Goal: Task Accomplishment & Management: Manage account settings

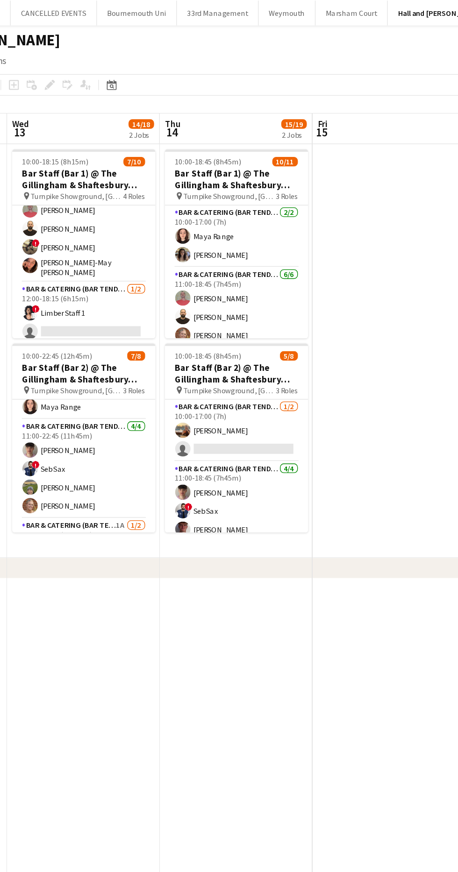
scroll to position [65, 0]
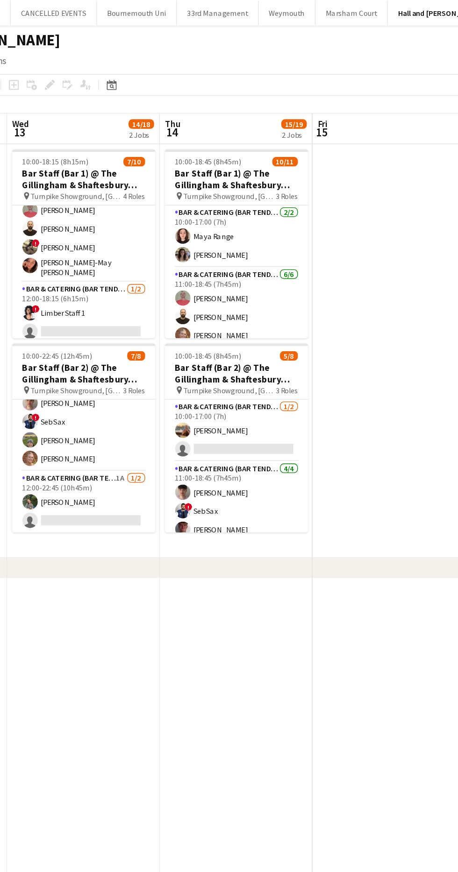
click at [171, 179] on app-card-role "Bar & Catering (Bar Tender) 4/4 11:00-18:00 (7h) Colin Sherman Zackary Pinto ! …" at bounding box center [150, 168] width 105 height 75
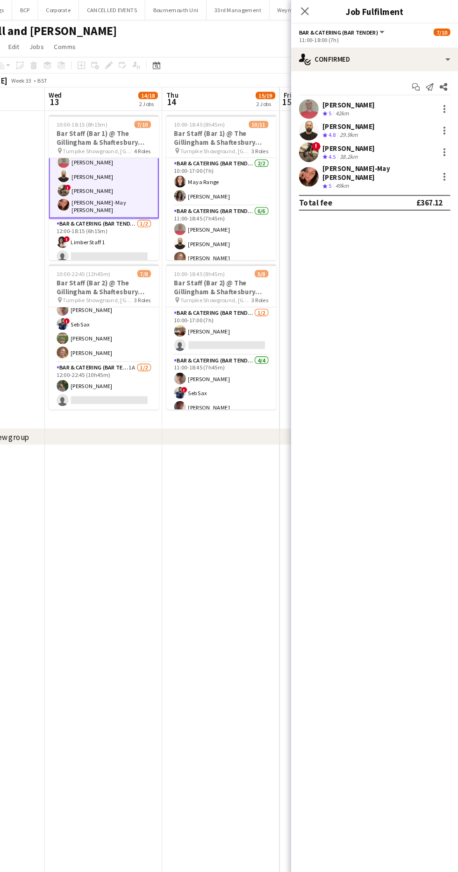
scroll to position [0, 0]
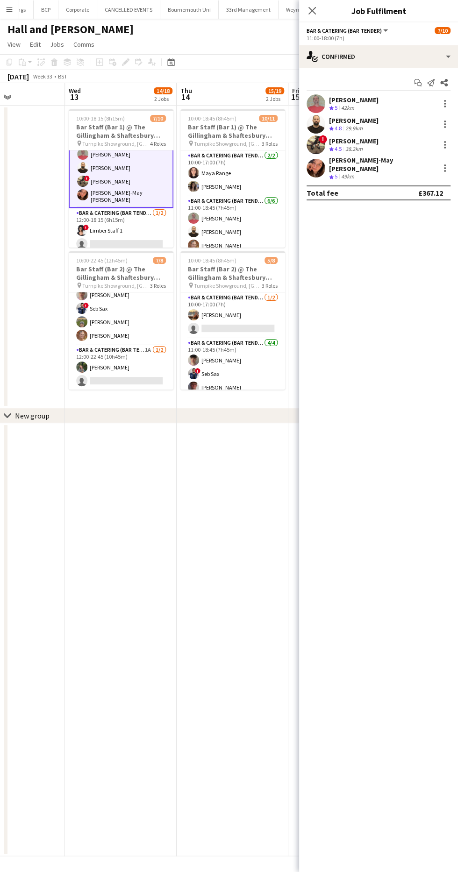
click at [442, 151] on div "! Dennieze Morales-Crisostomo Crew rating 4.5 38.2km" at bounding box center [378, 144] width 159 height 19
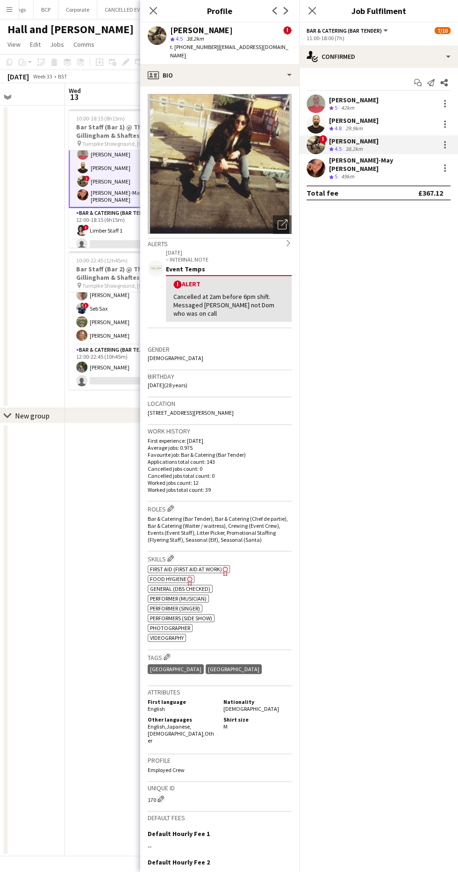
click at [445, 142] on div at bounding box center [445, 142] width 2 height 2
click at [420, 182] on span "Switch crew" at bounding box center [405, 184] width 40 height 8
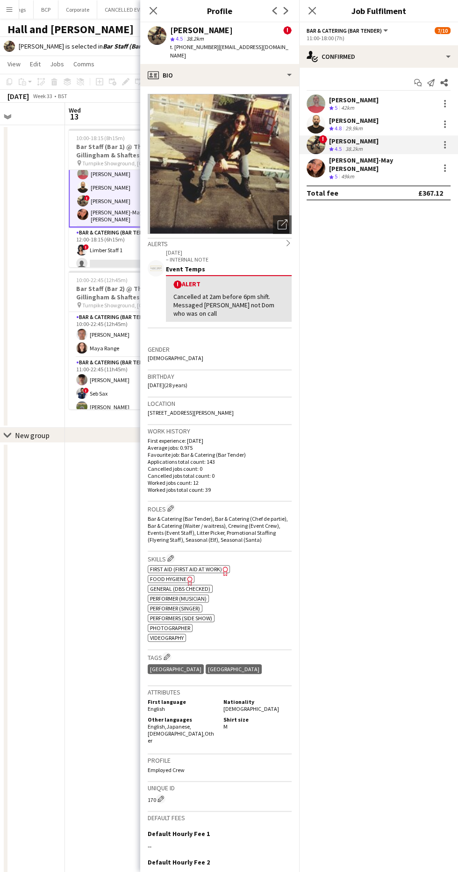
scroll to position [65, 0]
click at [85, 244] on span "!" at bounding box center [86, 247] width 6 height 6
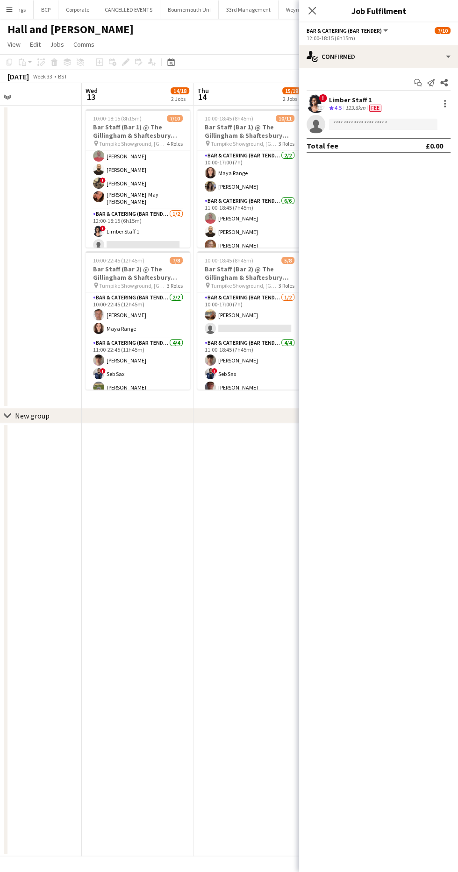
scroll to position [111, 0]
click at [123, 175] on app-card-role "Bar & Catering (Bar Tender) 4/4 11:00-18:00 (7h) Colin Sherman Zackary Pinto ! …" at bounding box center [137, 183] width 105 height 75
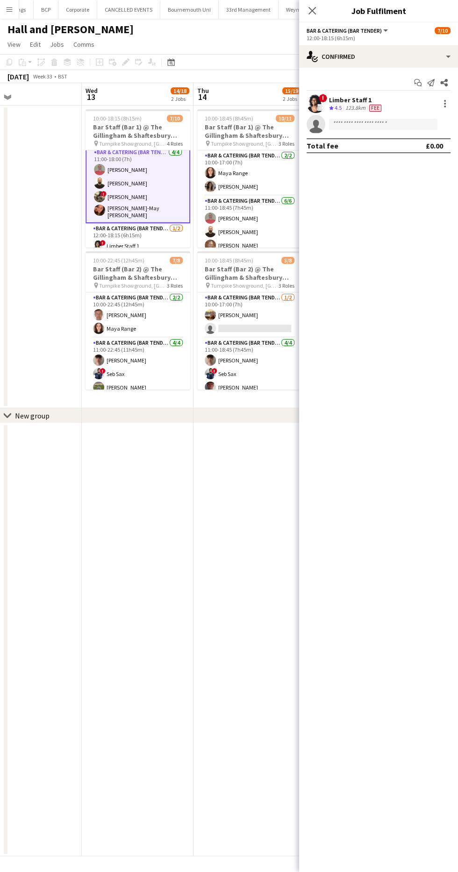
scroll to position [96, 0]
click at [130, 177] on app-card-role "Bar & Catering (Bar Tender) 4/4 11:00-18:00 (7h) Colin Sherman Zackary Pinto ! …" at bounding box center [137, 183] width 105 height 77
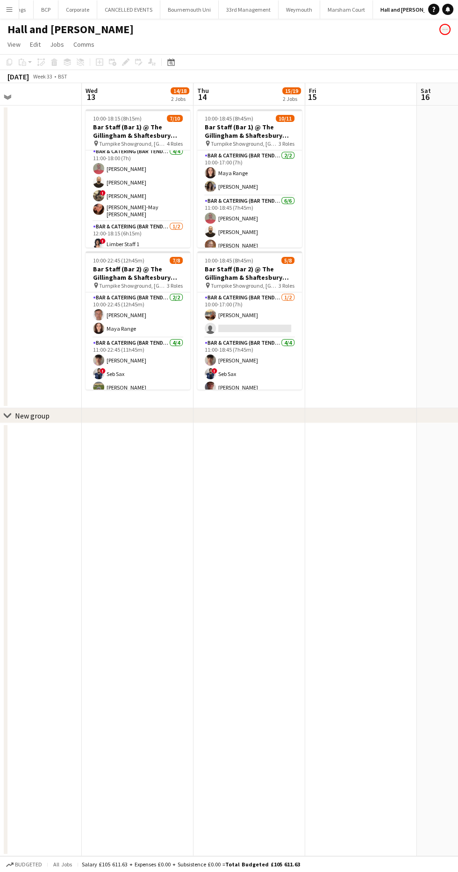
click at [128, 187] on app-card-role "Bar & Catering (Bar Tender) 4/4 11:00-18:00 (7h) Colin Sherman Zackary Pinto ! …" at bounding box center [137, 183] width 105 height 75
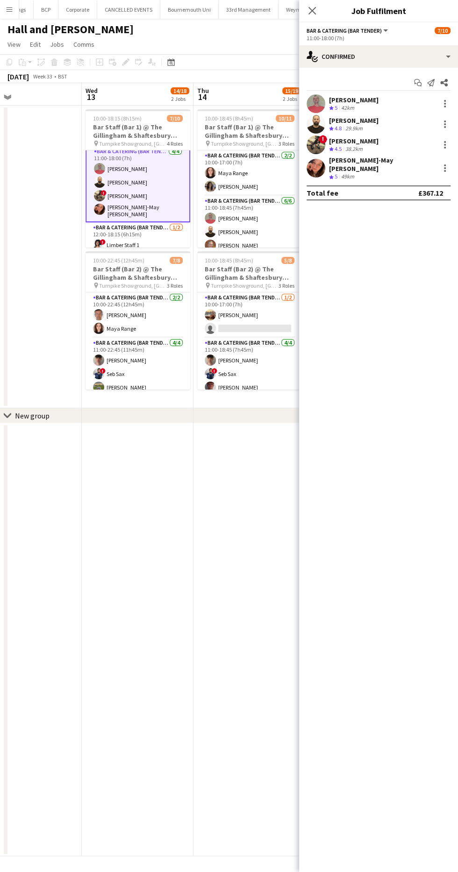
click at [442, 142] on div at bounding box center [444, 144] width 11 height 11
click at [421, 190] on button "Switch crew" at bounding box center [414, 184] width 73 height 22
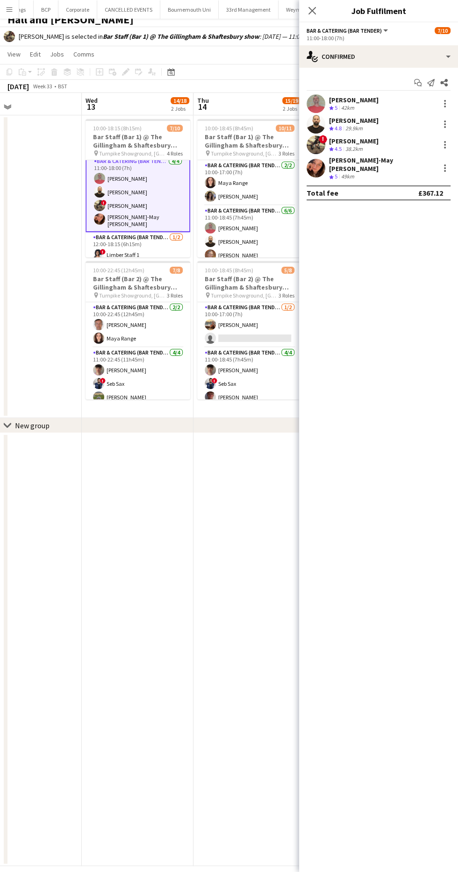
scroll to position [65, 0]
click at [141, 378] on app-card-role "Bar & Catering (Bar Tender) 1A 1/2 12:00-22:45 (10h45m) Hattie Luffman single-n…" at bounding box center [137, 376] width 105 height 45
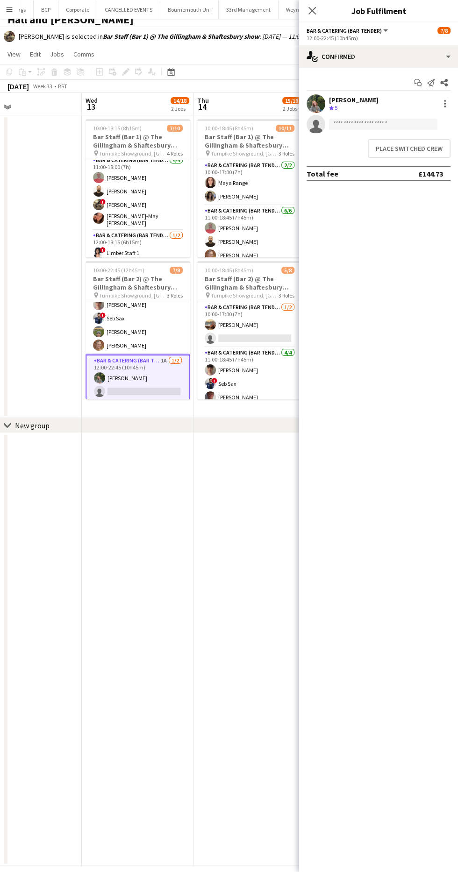
scroll to position [95, 0]
click at [420, 150] on button "Place switched crew" at bounding box center [408, 148] width 83 height 19
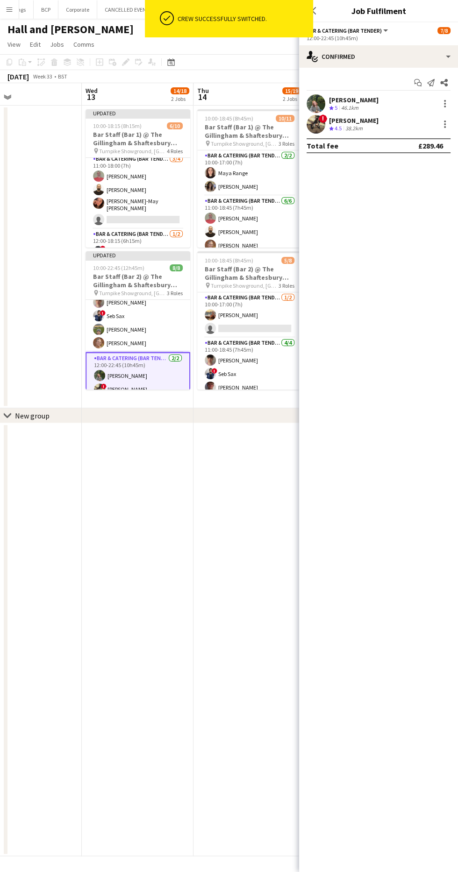
scroll to position [10, 0]
click at [131, 184] on app-card-role "Bar & Catering (Bar Tender) 3/4 11:00-18:00 (7h) Colin Sherman Zackary Pinto Je…" at bounding box center [137, 191] width 105 height 75
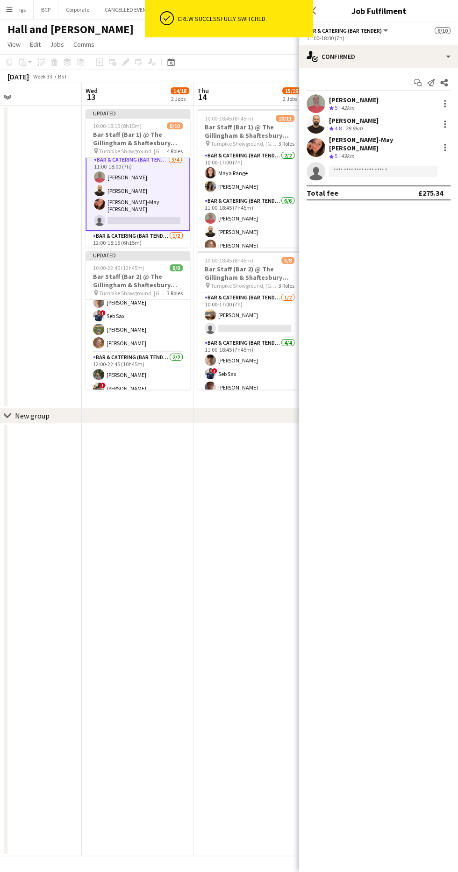
scroll to position [96, 0]
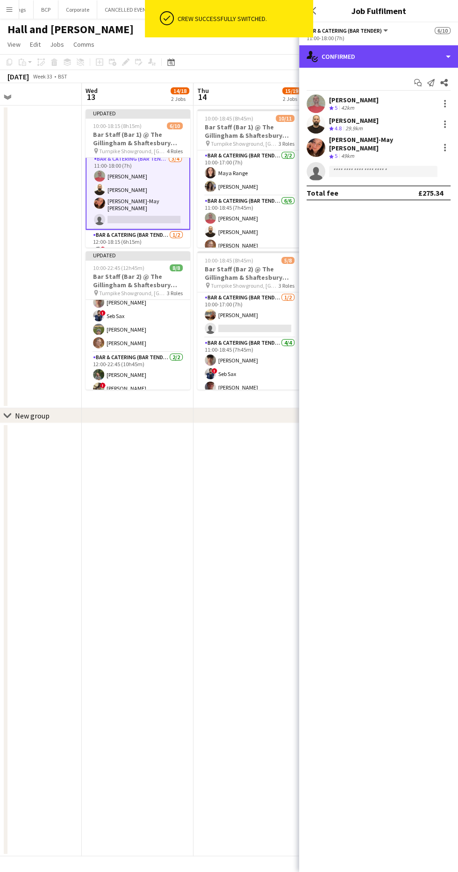
click at [395, 54] on div "single-neutral-actions-check-2 Confirmed" at bounding box center [378, 56] width 159 height 22
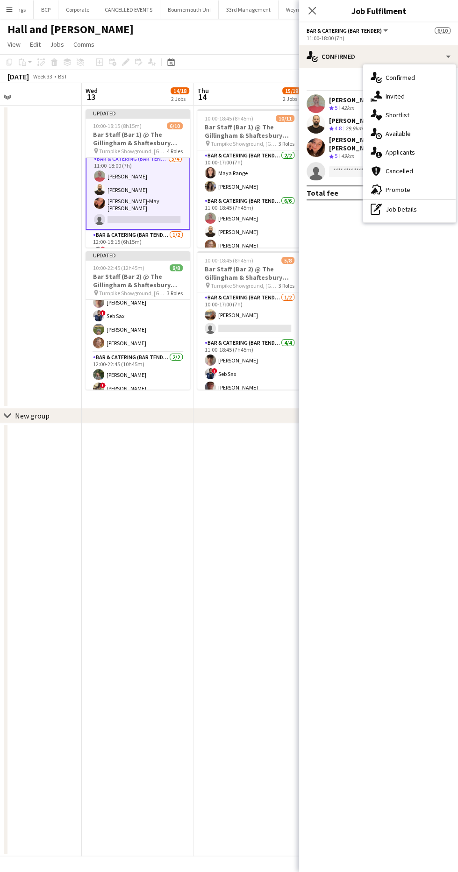
click at [434, 156] on div "single-neutral-actions-information Applicants" at bounding box center [409, 152] width 92 height 19
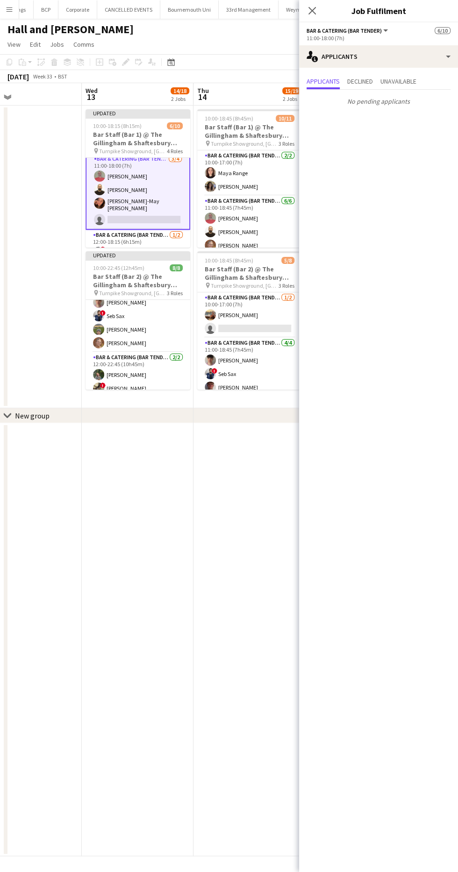
scroll to position [120, 0]
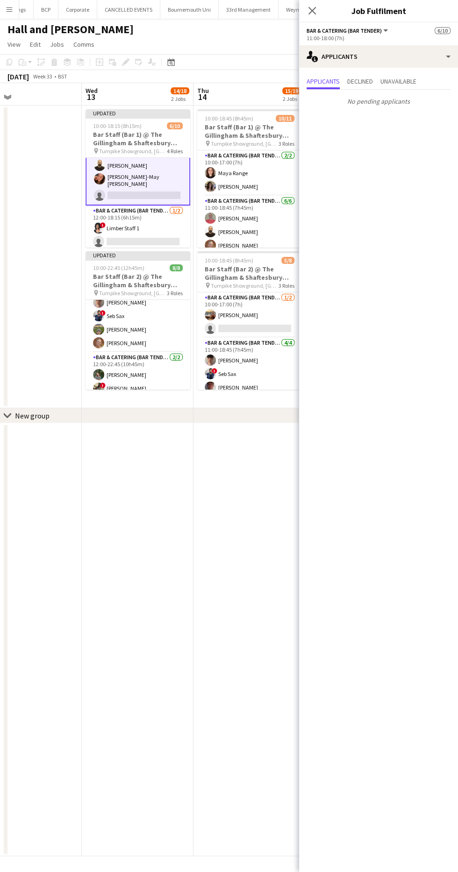
click at [125, 220] on app-card-role "Bar & Catering (Bar Tender) 1/2 12:00-18:15 (6h15m) ! Limber Staff 1 single-neu…" at bounding box center [137, 227] width 105 height 45
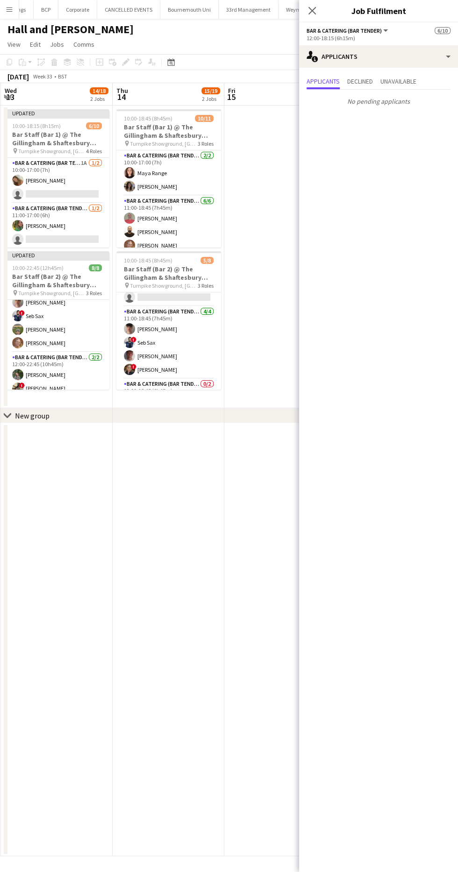
scroll to position [65, 0]
click at [169, 379] on app-card-role "Bar & Catering (Bar Tender) 0/2 12:00-18:45 (6h45m) single-neutral-actions sing…" at bounding box center [168, 367] width 105 height 45
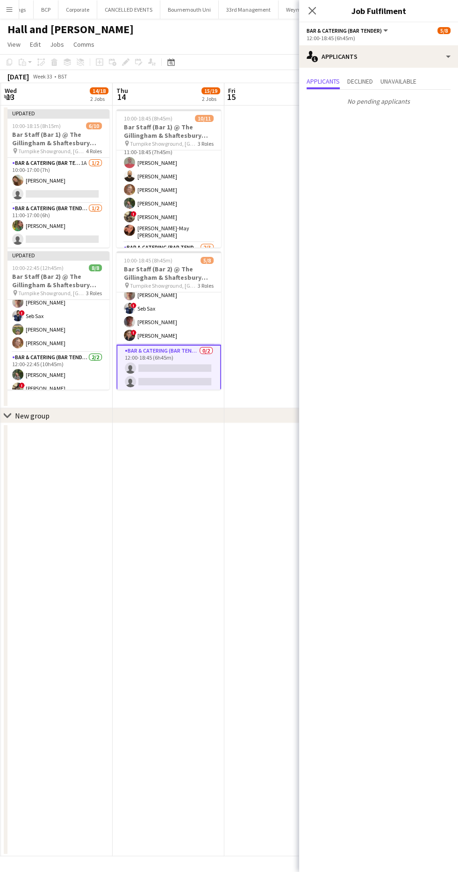
scroll to position [44, 0]
click at [237, 275] on app-date-cell at bounding box center [280, 257] width 112 height 303
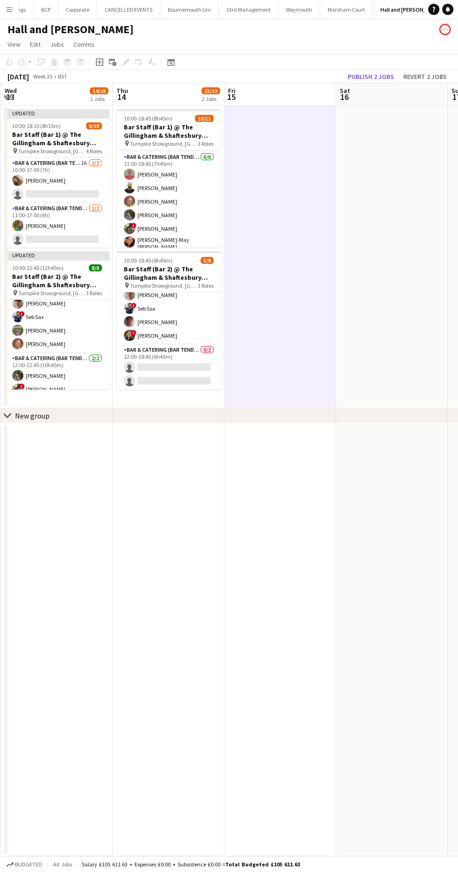
scroll to position [0, 0]
click at [359, 76] on button "Publish 2 jobs" at bounding box center [371, 76] width 54 height 12
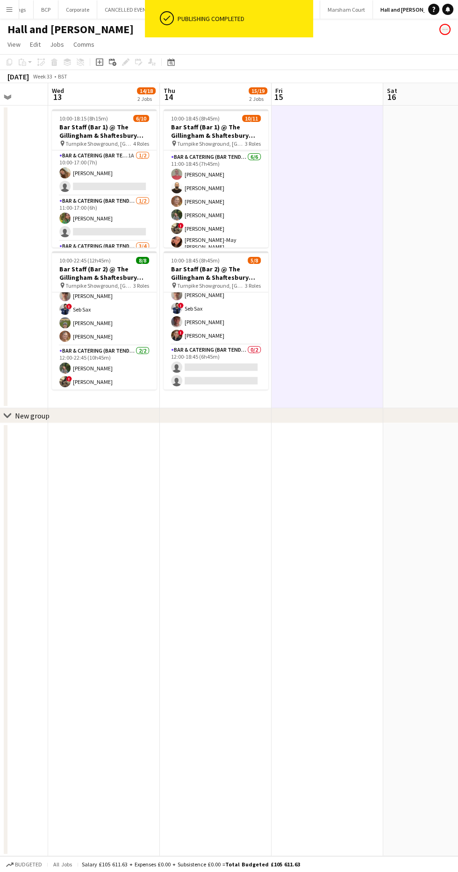
scroll to position [0, 291]
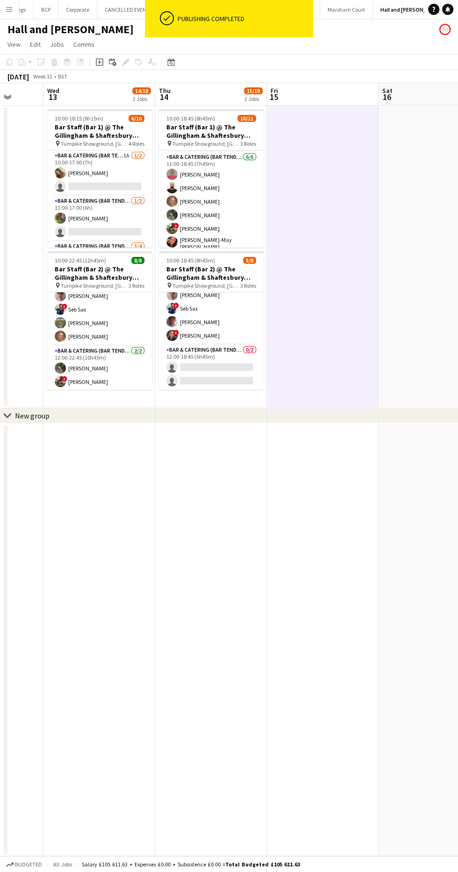
click at [14, 10] on button "Menu" at bounding box center [9, 9] width 19 height 19
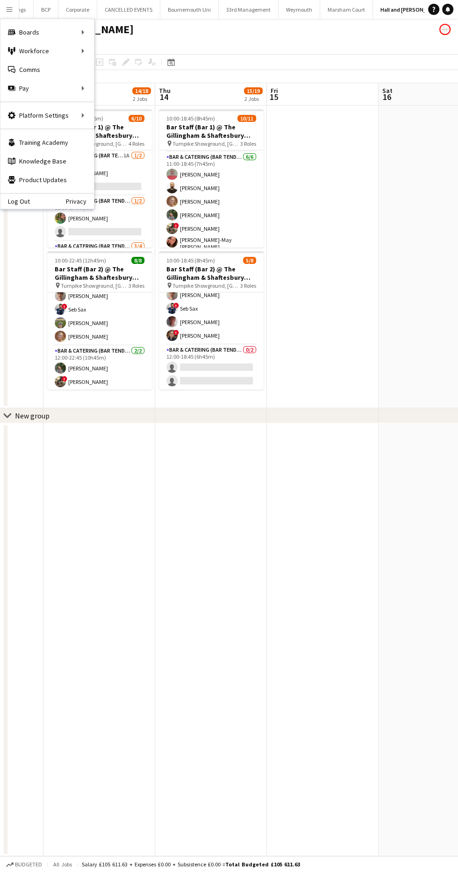
click at [38, 34] on div "Boards Boards" at bounding box center [46, 32] width 93 height 19
click at [121, 56] on link "All jobs" at bounding box center [140, 51] width 93 height 19
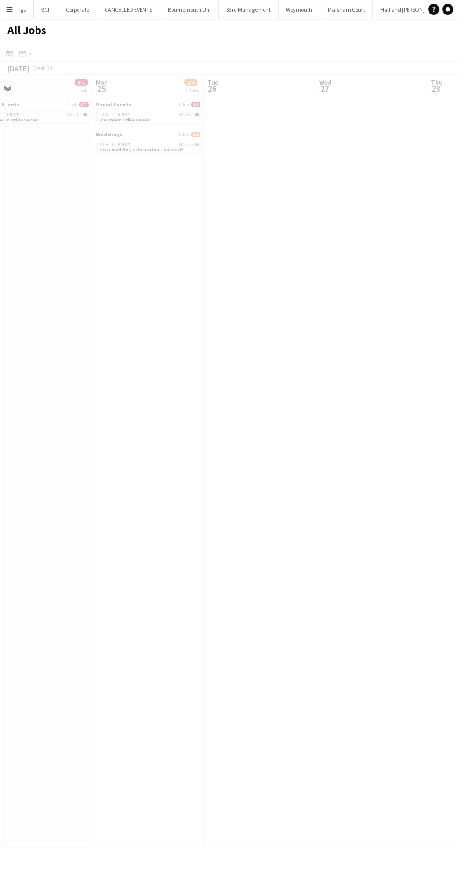
scroll to position [0, 251]
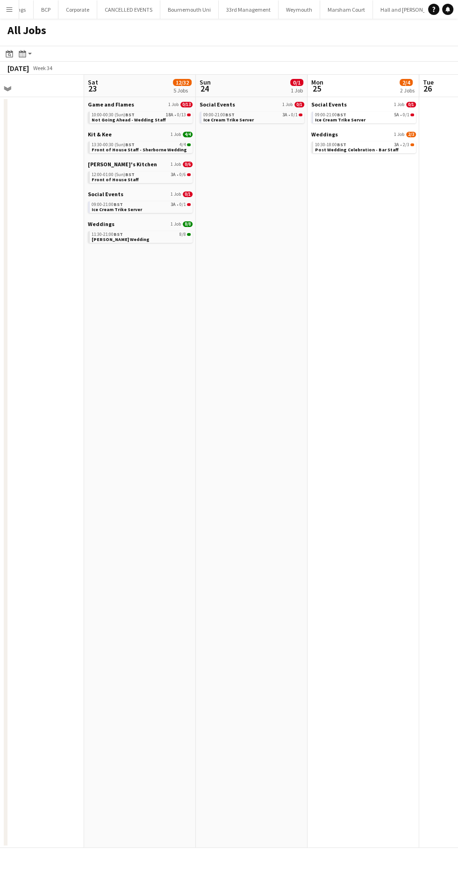
click at [355, 149] on span "Post Wedding Celebration - Bar Staff" at bounding box center [357, 150] width 84 height 6
click at [133, 236] on span "[PERSON_NAME] Wedding" at bounding box center [121, 239] width 58 height 6
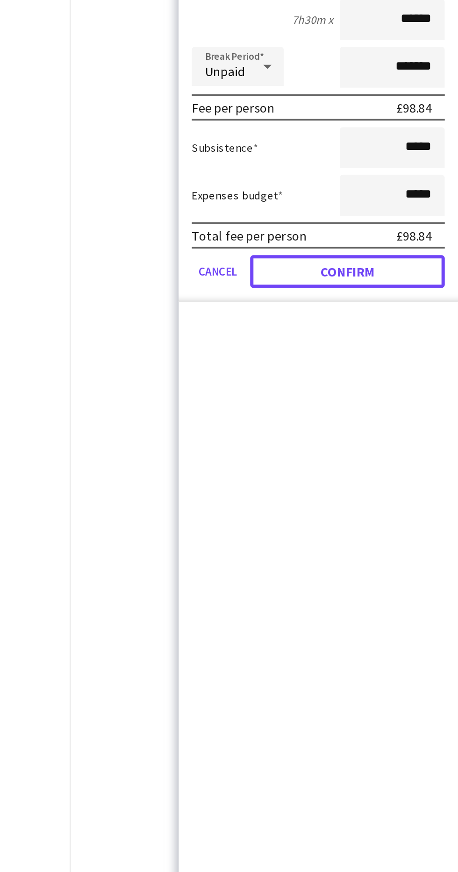
click at [392, 380] on button "Confirm" at bounding box center [394, 377] width 111 height 19
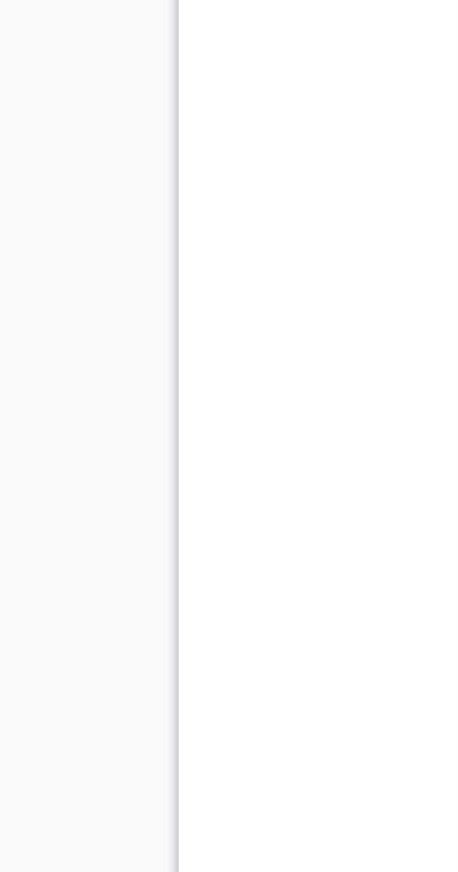
scroll to position [0, 254]
click at [248, 361] on app-date-cell at bounding box center [249, 481] width 112 height 750
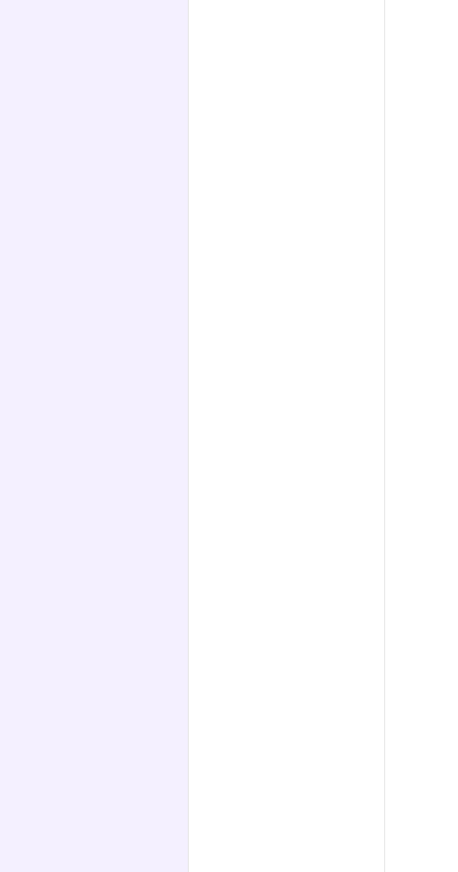
click at [233, 377] on app-date-cell at bounding box center [249, 481] width 112 height 750
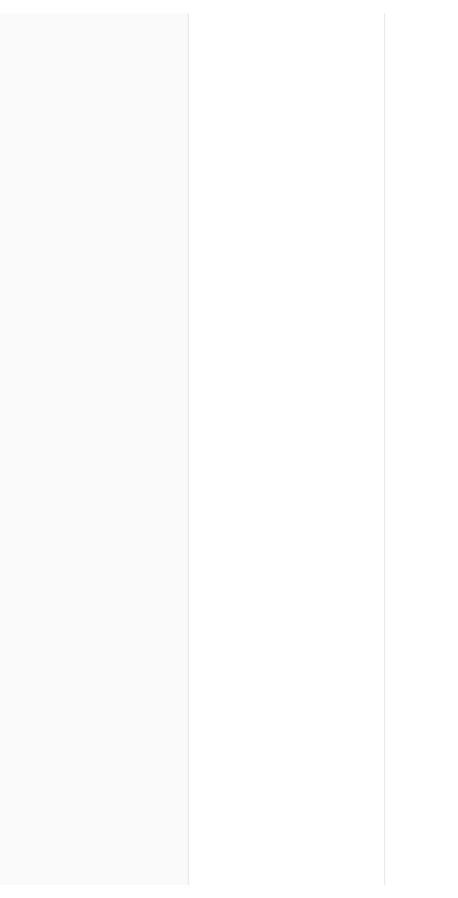
scroll to position [0, 253]
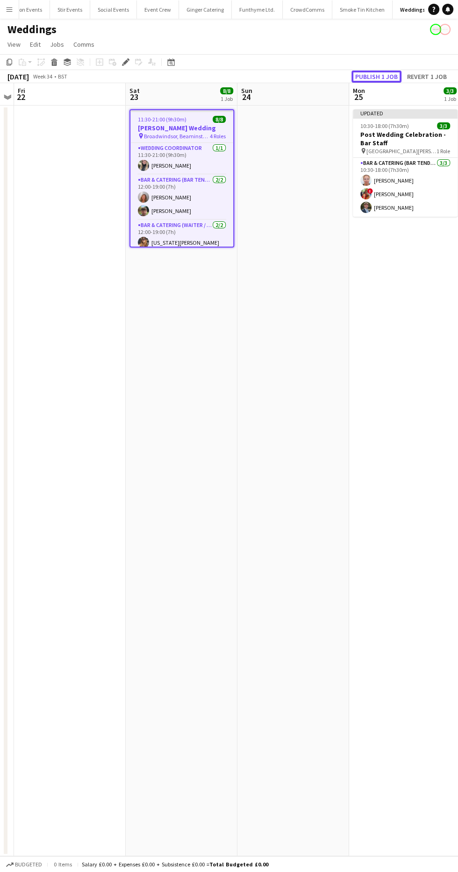
click at [367, 73] on button "Publish 1 job" at bounding box center [376, 76] width 50 height 12
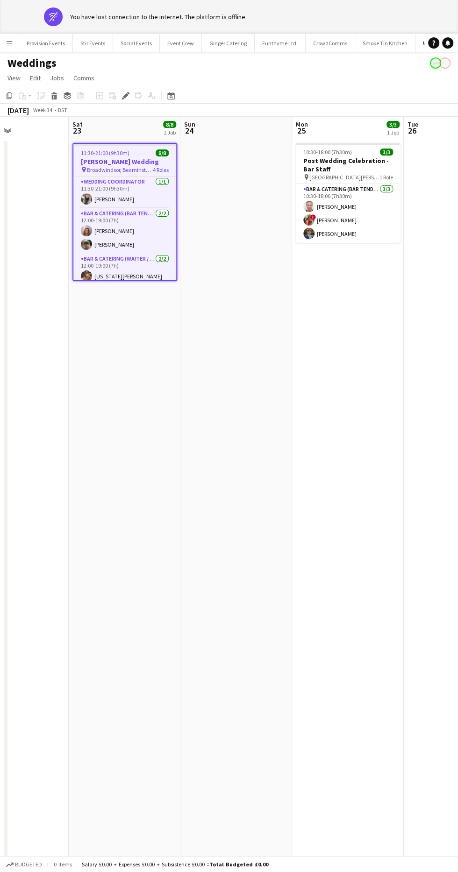
click at [12, 46] on app-icon "Menu" at bounding box center [9, 42] width 7 height 7
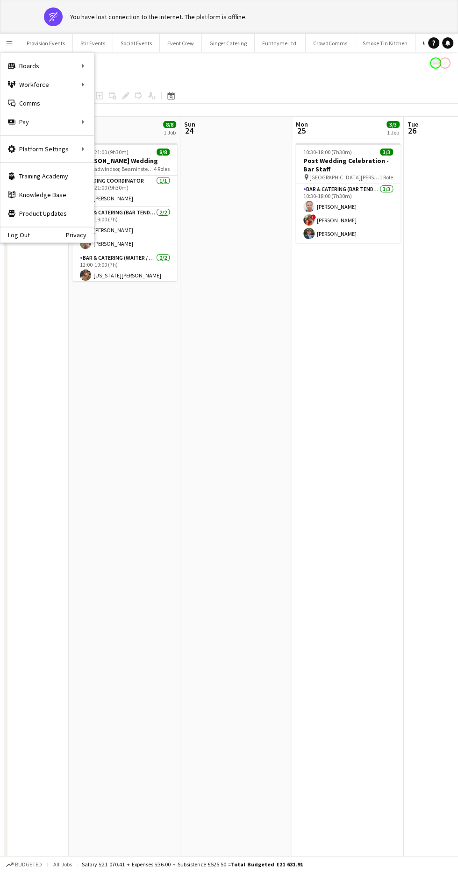
click at [40, 84] on div "Workforce Workforce" at bounding box center [46, 84] width 93 height 19
click at [21, 59] on div "Boards Boards" at bounding box center [46, 65] width 93 height 19
click at [112, 83] on link "All jobs" at bounding box center [140, 84] width 93 height 19
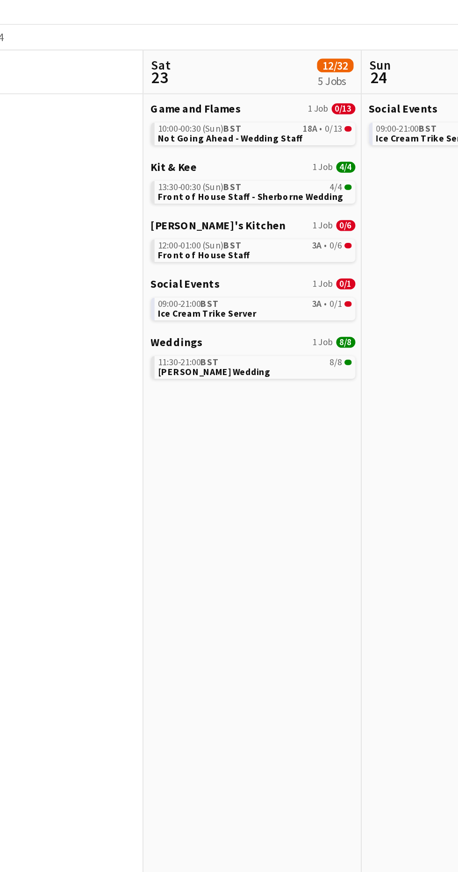
scroll to position [0, 433]
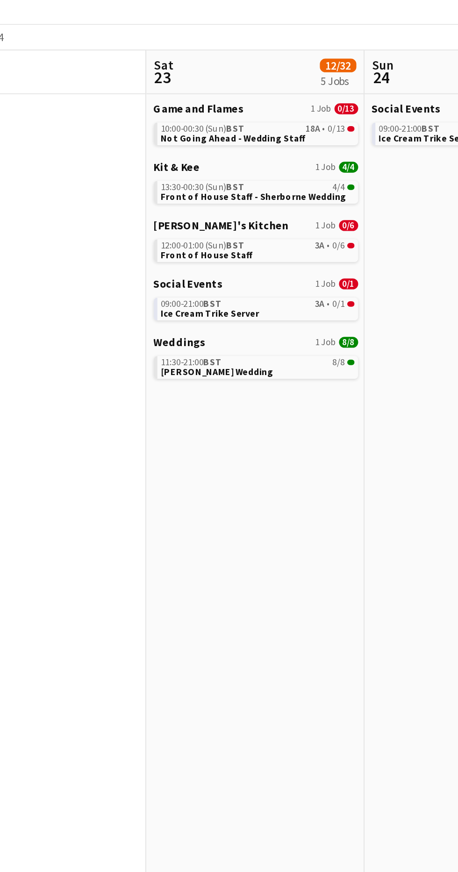
click at [185, 242] on link "09:00-21:00 BST 3A • 0/1 Ice Cream Trike Server" at bounding box center [182, 240] width 99 height 11
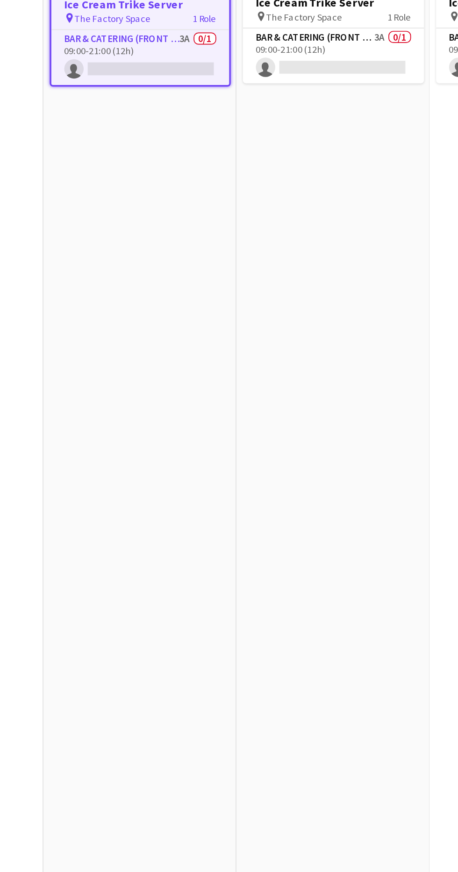
scroll to position [0, 322]
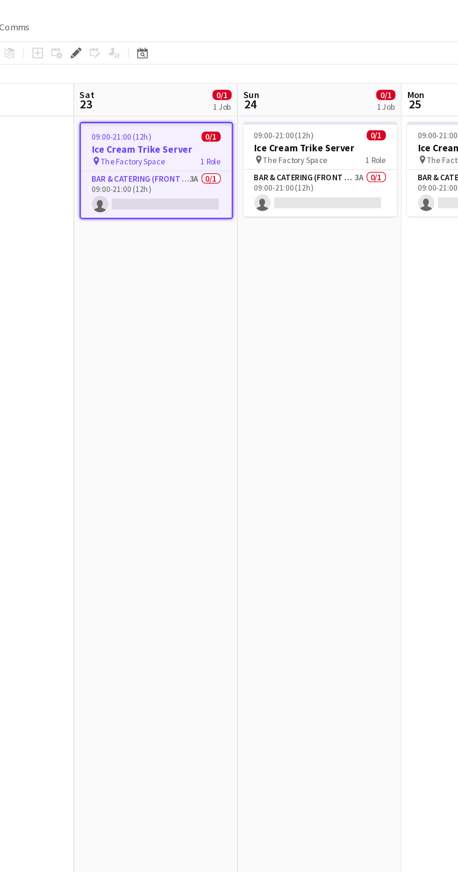
click at [271, 166] on app-card-role "Bar & Catering (Front of House) 3A 0/1 09:00-21:00 (12h) single-neutral-actions" at bounding box center [291, 158] width 105 height 32
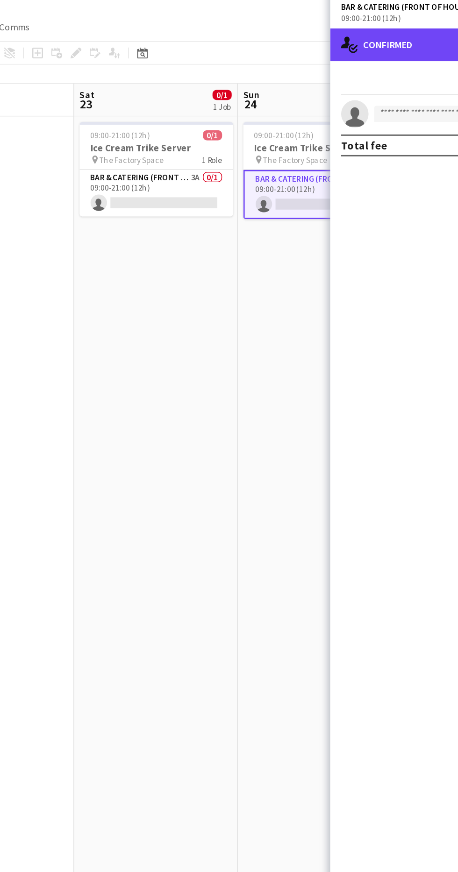
click at [346, 56] on div "single-neutral-actions-check-2 Confirmed" at bounding box center [378, 56] width 159 height 22
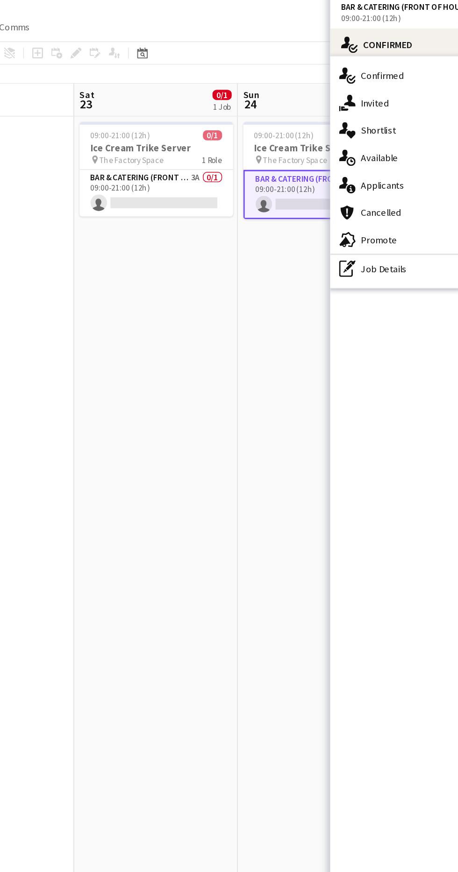
click at [340, 165] on div "cancellation Cancelled" at bounding box center [343, 171] width 92 height 19
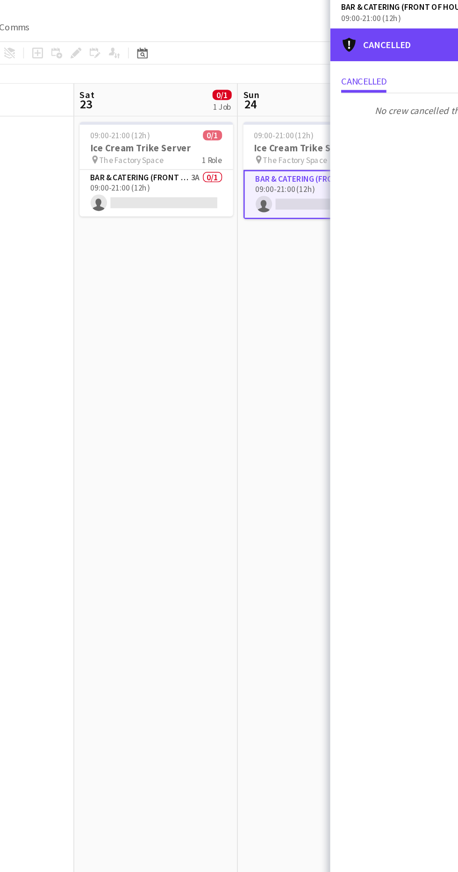
click at [338, 56] on div "cancellation Cancelled" at bounding box center [378, 56] width 159 height 22
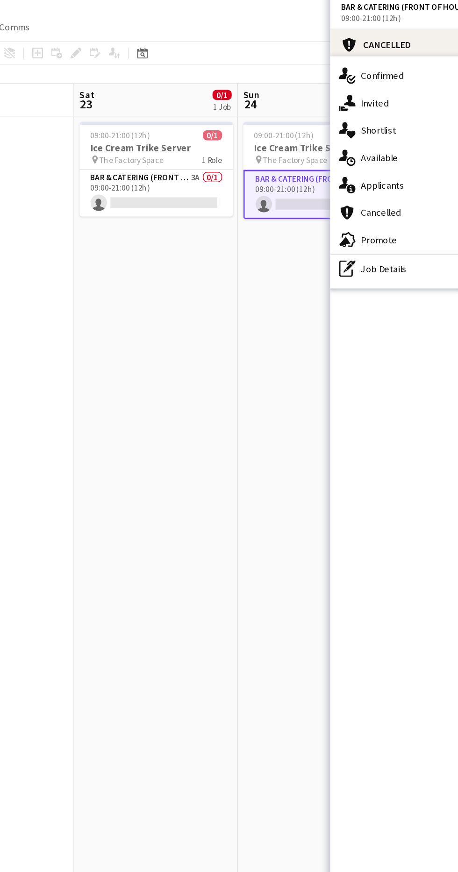
click at [357, 152] on div "single-neutral-actions-information Applicants" at bounding box center [343, 152] width 92 height 19
